Goal: Browse casually

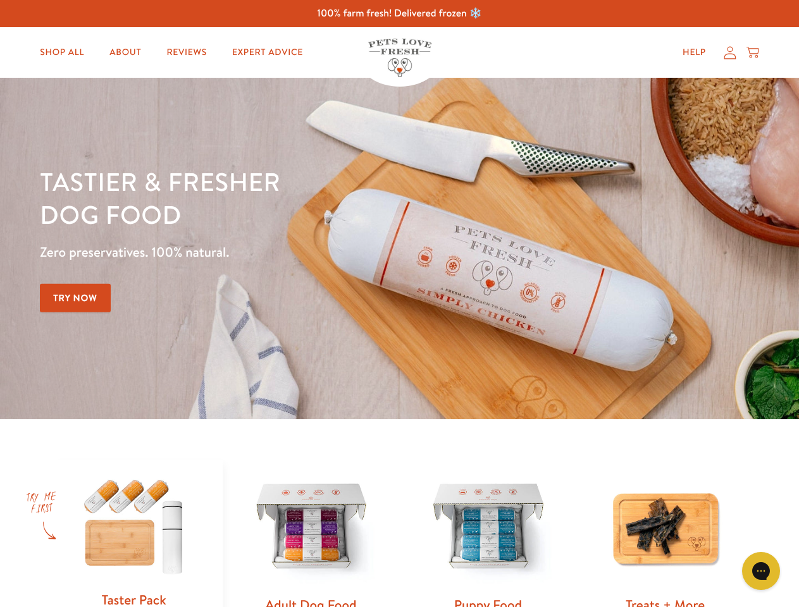
click at [399, 304] on div "Tastier & fresher dog food Zero preservatives. 100% natural. Try Now" at bounding box center [279, 248] width 479 height 167
click at [761, 571] on icon "Open gorgias live chat" at bounding box center [760, 571] width 12 height 12
